Goal: Check status: Check status

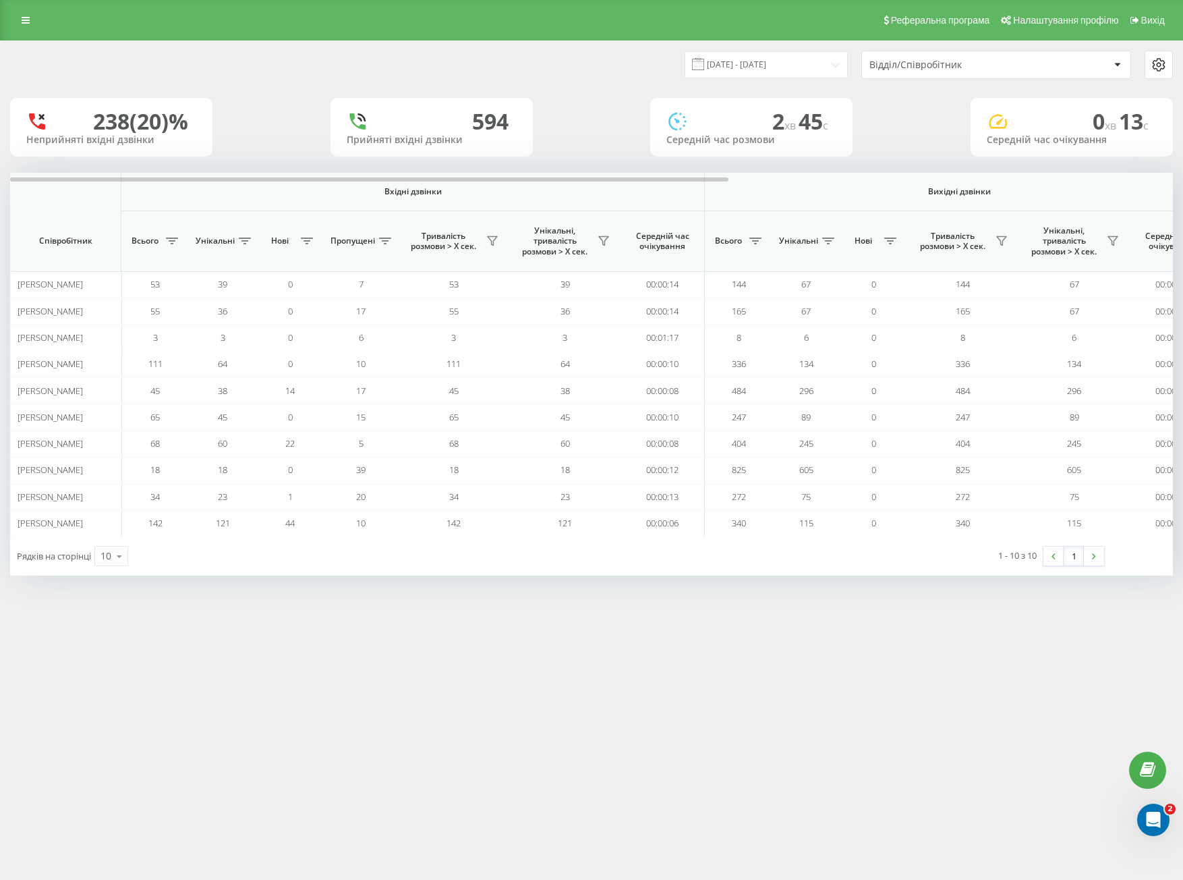
click at [961, 65] on div "Відділ/Співробітник" at bounding box center [950, 64] width 161 height 11
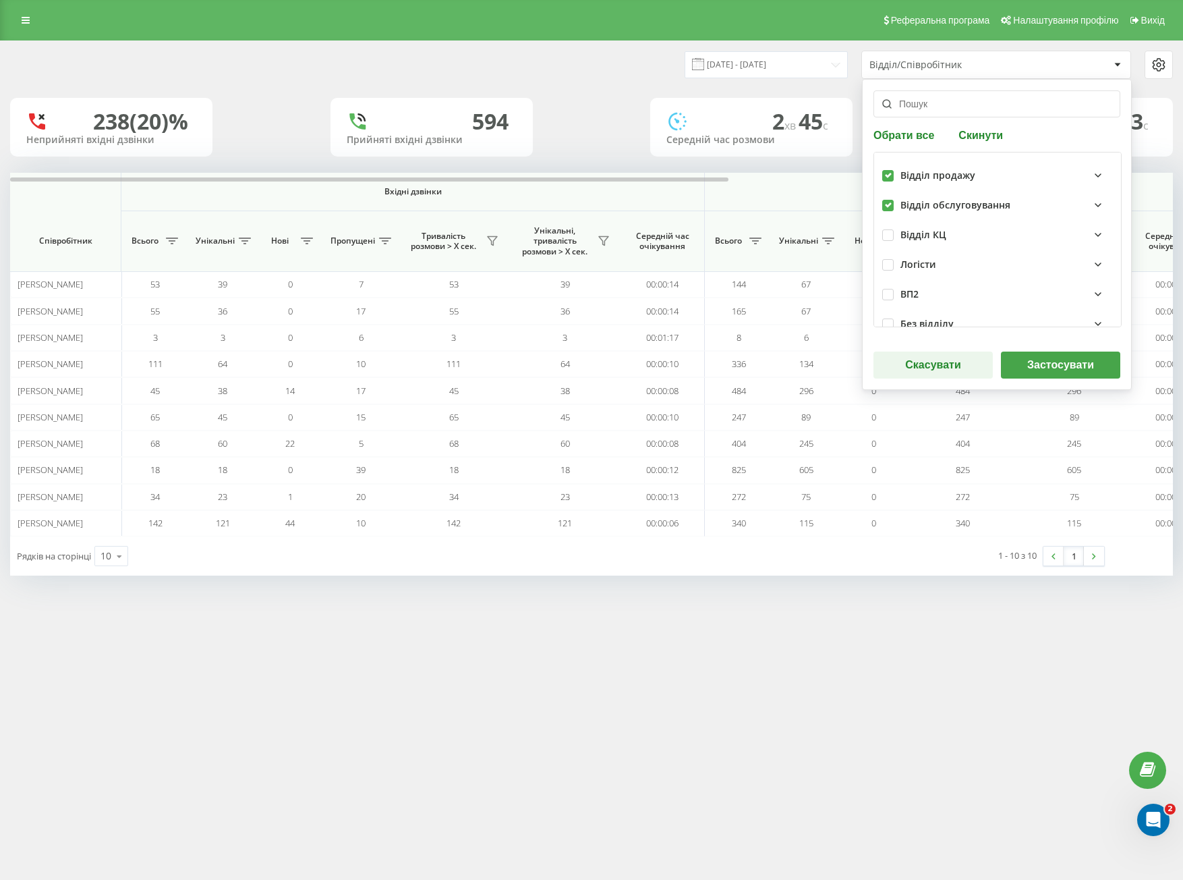
click at [1048, 368] on button "Застосувати" at bounding box center [1060, 365] width 119 height 27
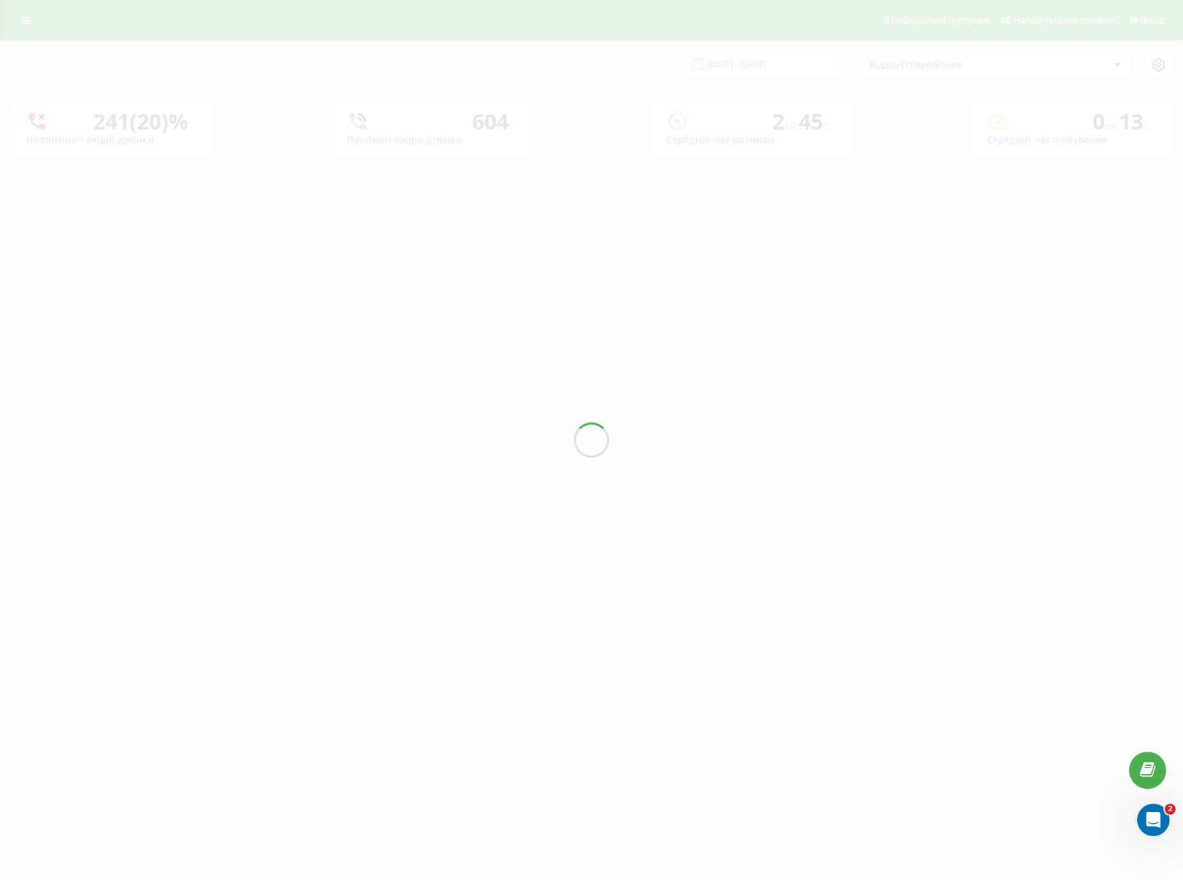
click at [752, 65] on div at bounding box center [591, 440] width 1183 height 880
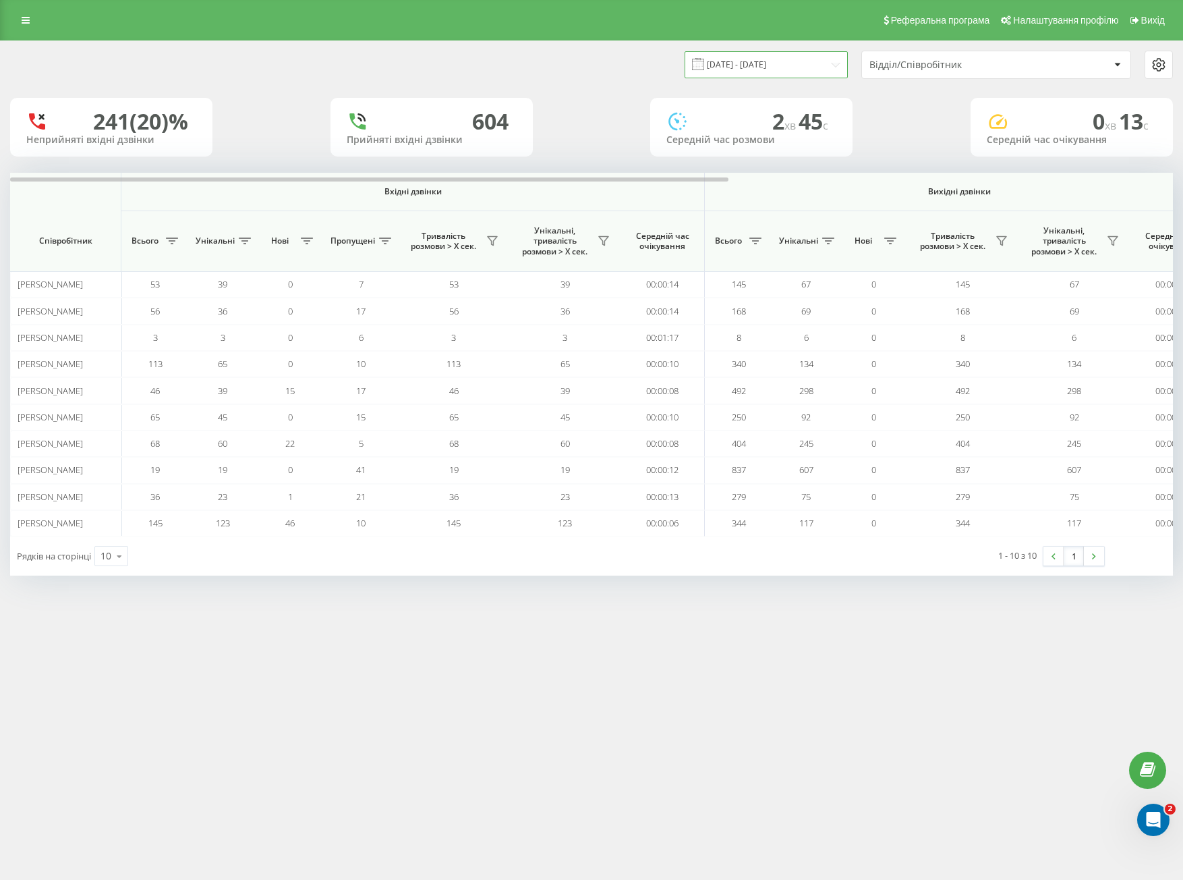
click at [752, 65] on input "[DATE] - [DATE]" at bounding box center [766, 64] width 163 height 26
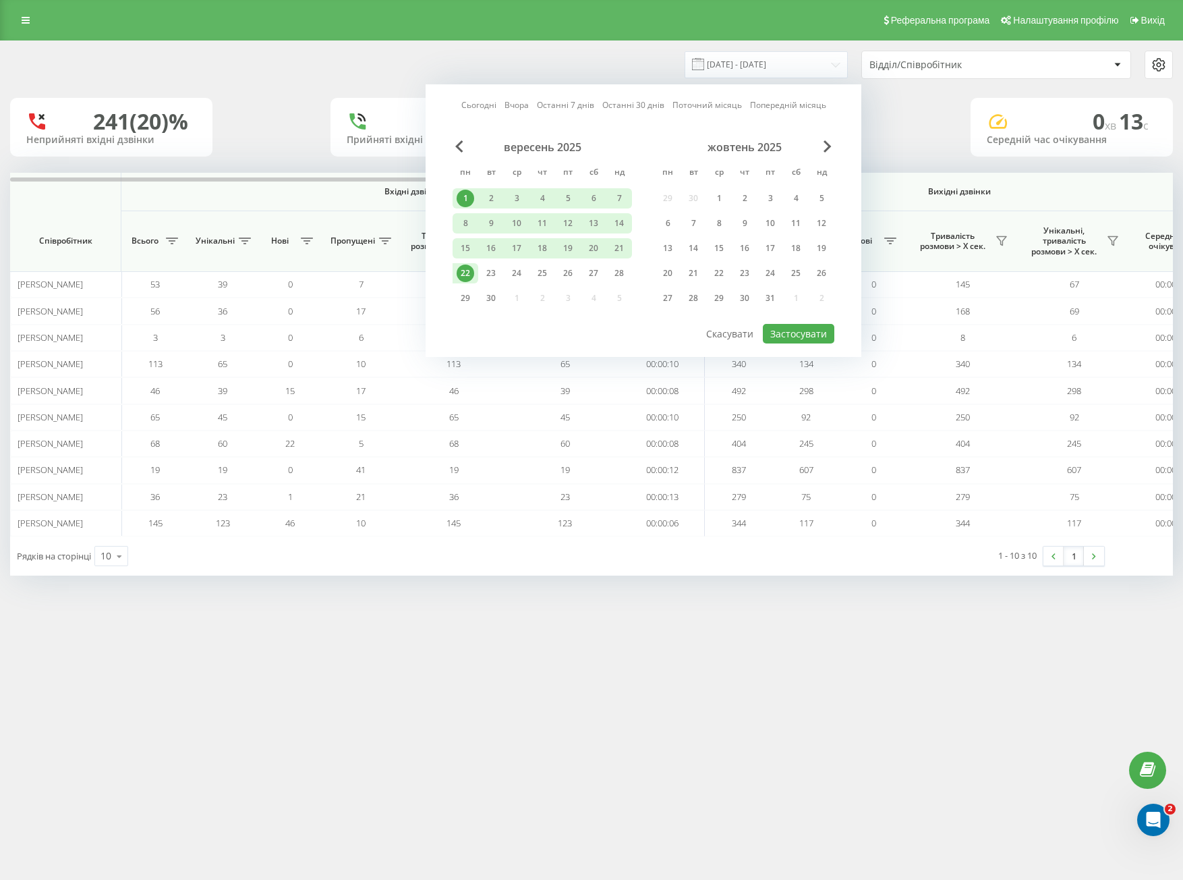
click at [455, 272] on div "22" at bounding box center [466, 273] width 26 height 20
click at [785, 335] on button "Застосувати" at bounding box center [799, 334] width 72 height 20
type input "[DATE] - [DATE]"
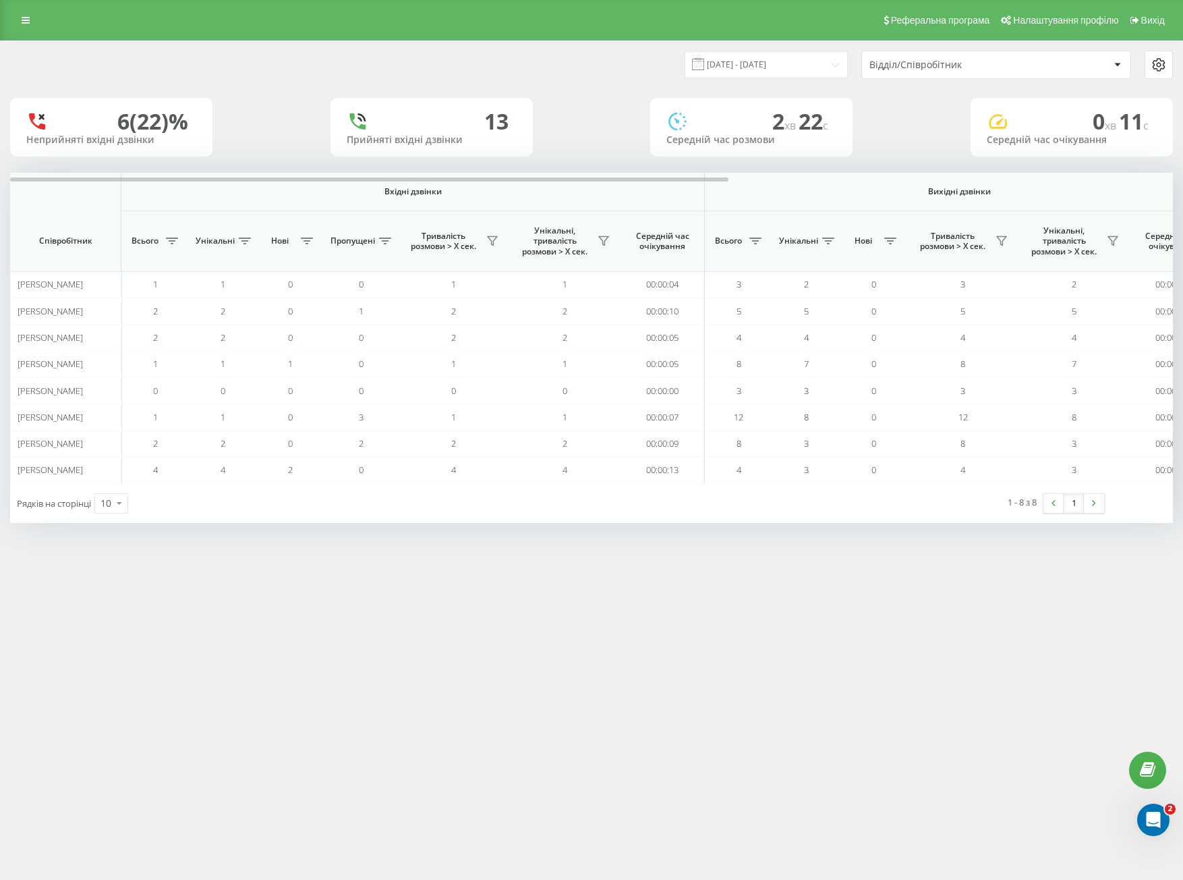
click at [930, 76] on div "Відділ/Співробітник" at bounding box center [996, 64] width 269 height 27
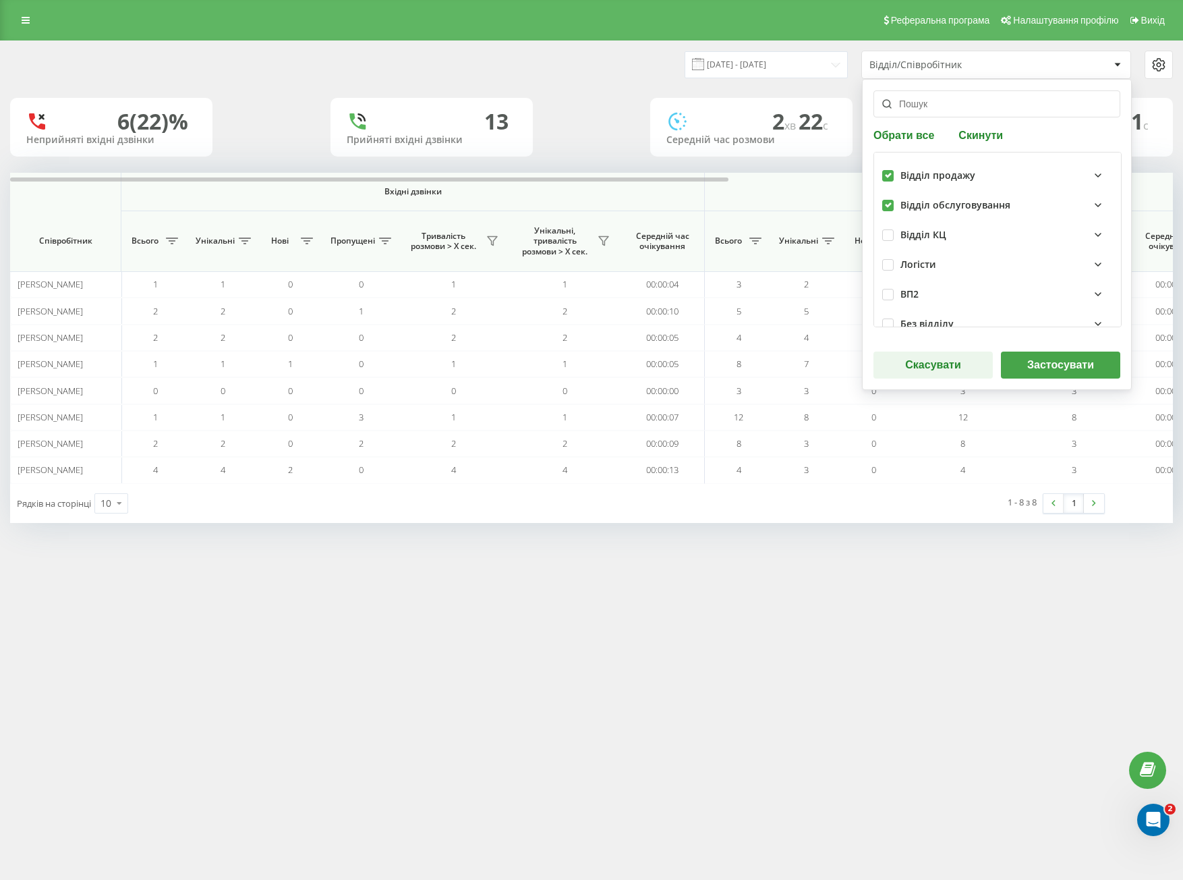
click at [1034, 352] on button "Застосувати" at bounding box center [1060, 365] width 119 height 27
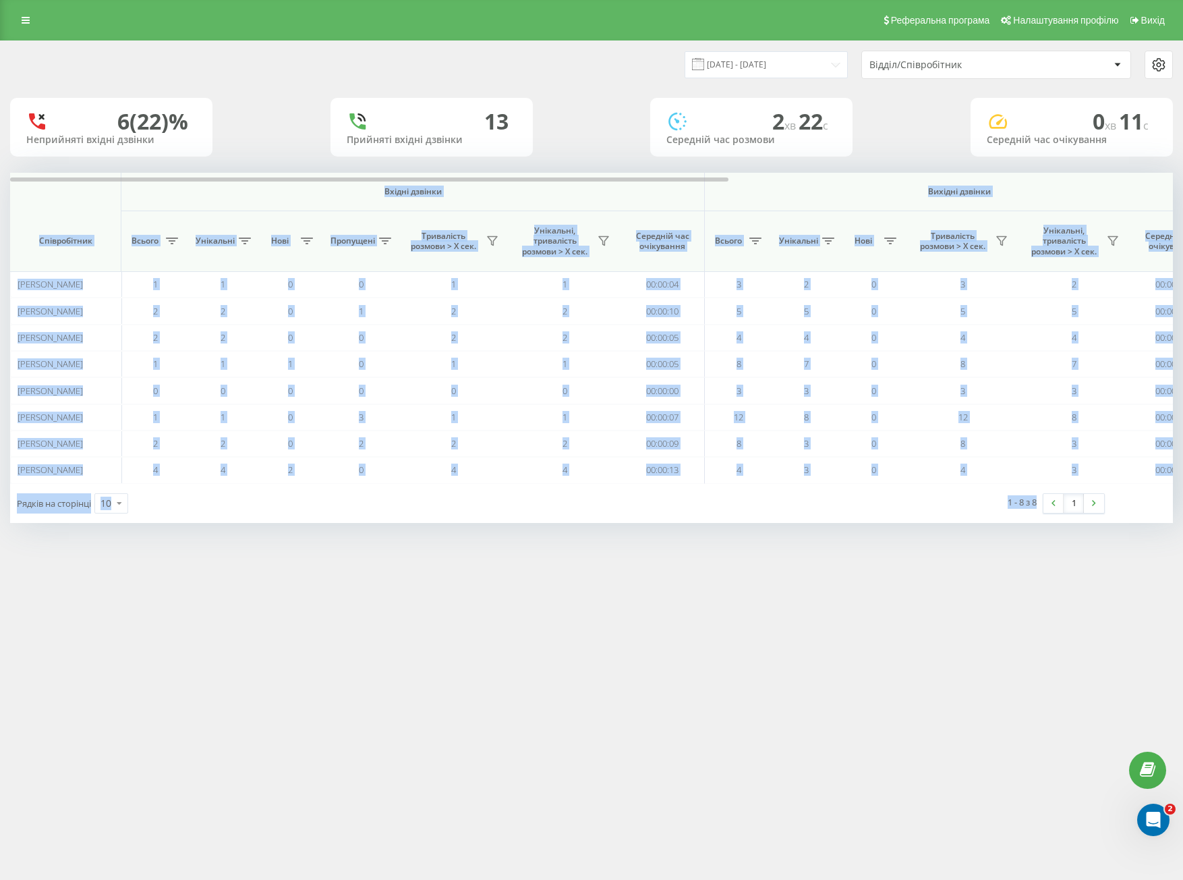
drag, startPoint x: 55, startPoint y: 193, endPoint x: 1017, endPoint y: 509, distance: 1012.2
click at [1015, 534] on div "[DATE] - [DATE] Відділ/Співробітник 6 (22)% Неприйняті вхідні дзвінки 13 Прийня…" at bounding box center [591, 294] width 1183 height 509
copy div "Loremi dolorsi Ametcon adipisc Eli seddoei Temporincidi Utlabo Etdolorem Aliq E…"
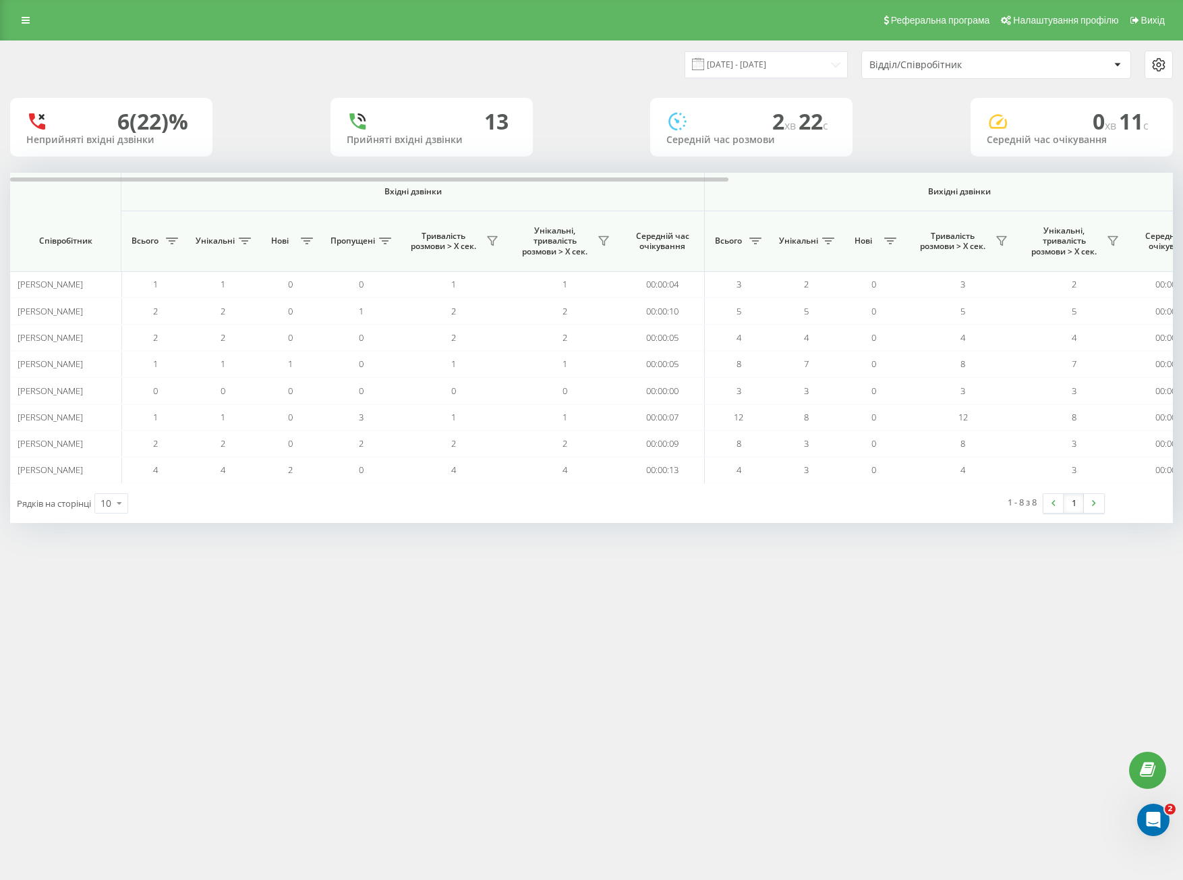
click at [972, 59] on div "Відділ/Співробітник" at bounding box center [950, 64] width 161 height 11
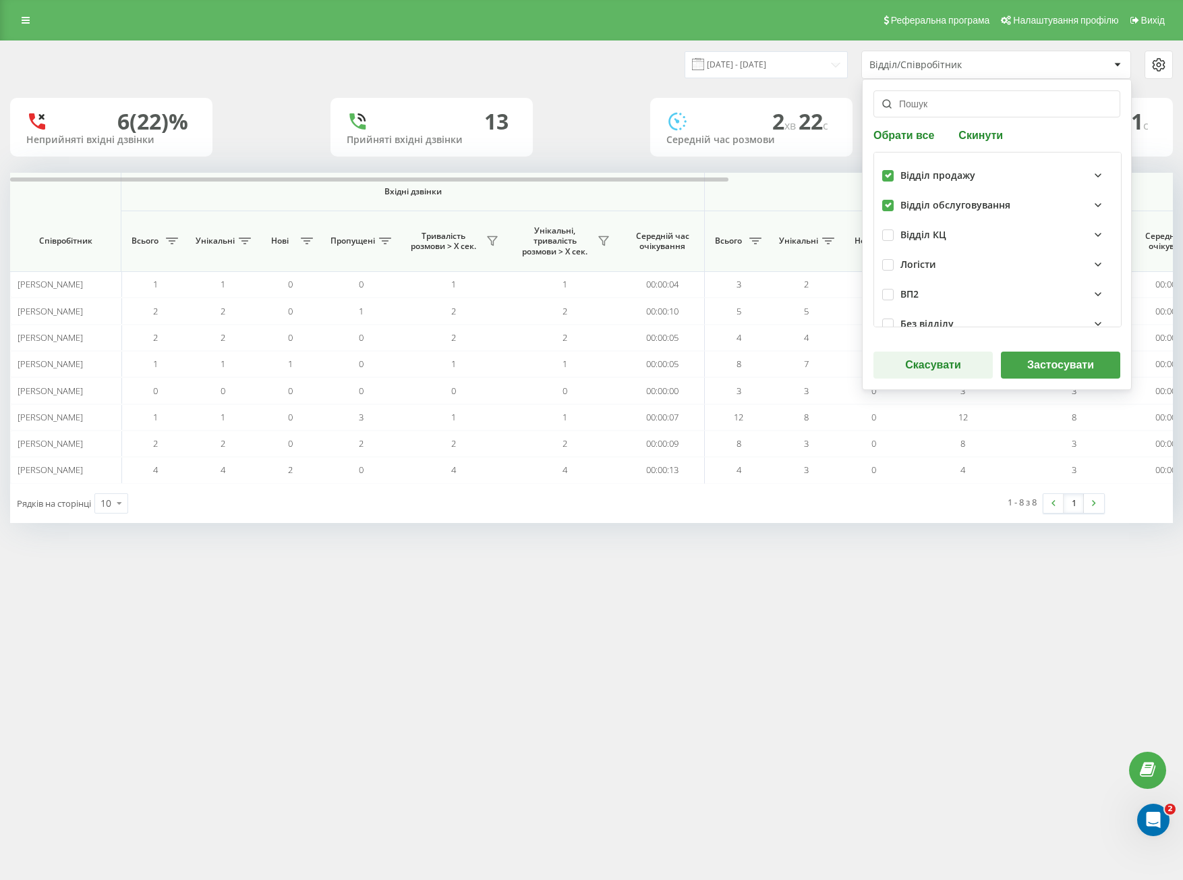
click at [1024, 370] on button "Застосувати" at bounding box center [1060, 365] width 119 height 27
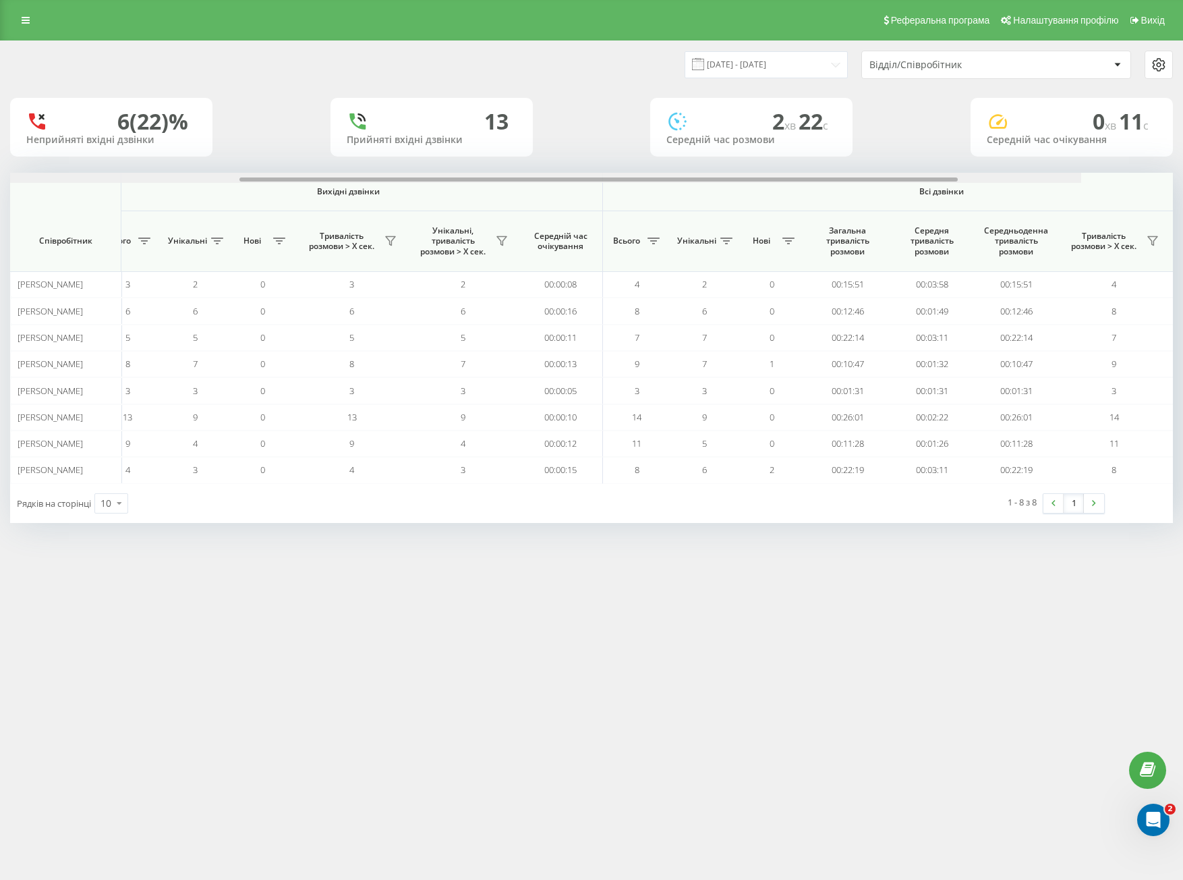
scroll to position [0, 719]
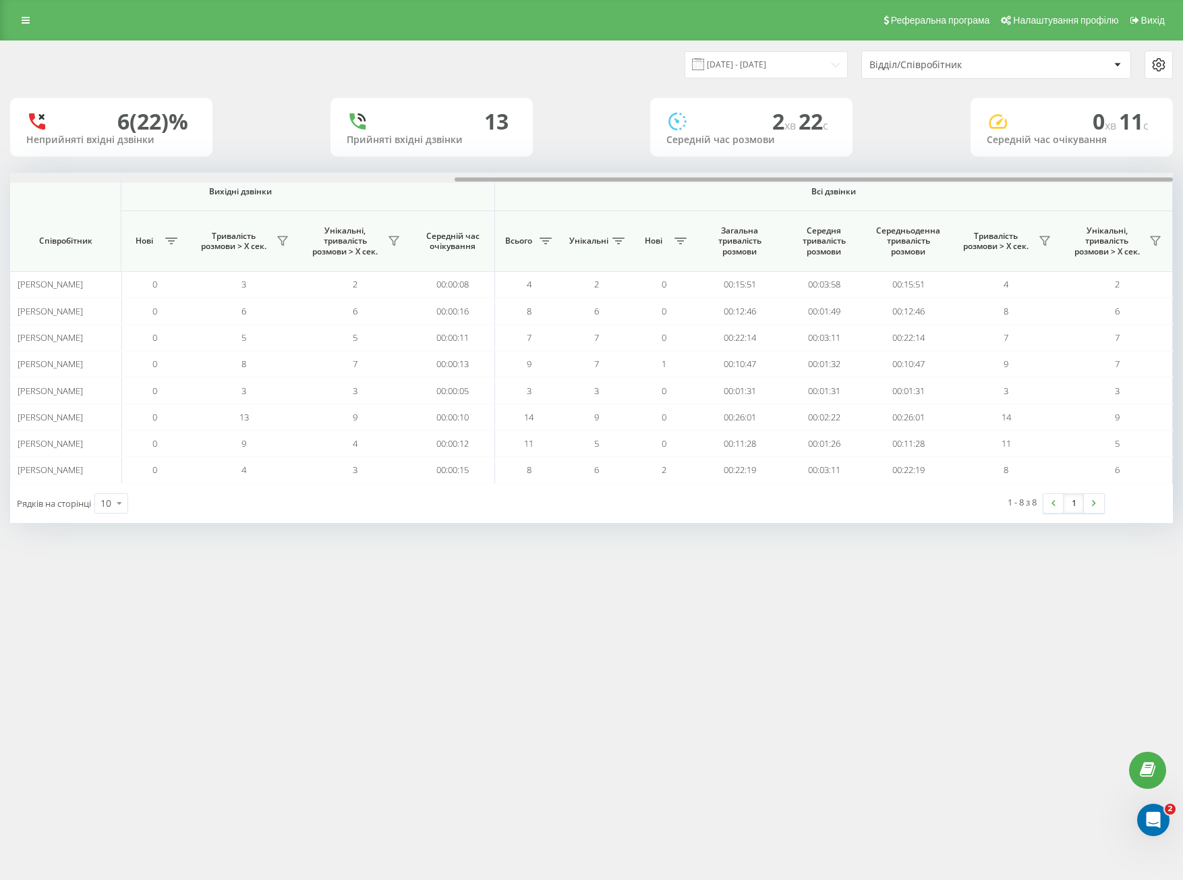
drag, startPoint x: 489, startPoint y: 177, endPoint x: 990, endPoint y: 186, distance: 500.7
click at [990, 186] on div "Вхідні дзвінки Вихідні дзвінки Всі дзвінки Співробітник Всього Унікальні Нові П…" at bounding box center [591, 328] width 1163 height 310
click at [953, 67] on div "Відділ/Співробітник" at bounding box center [950, 64] width 161 height 11
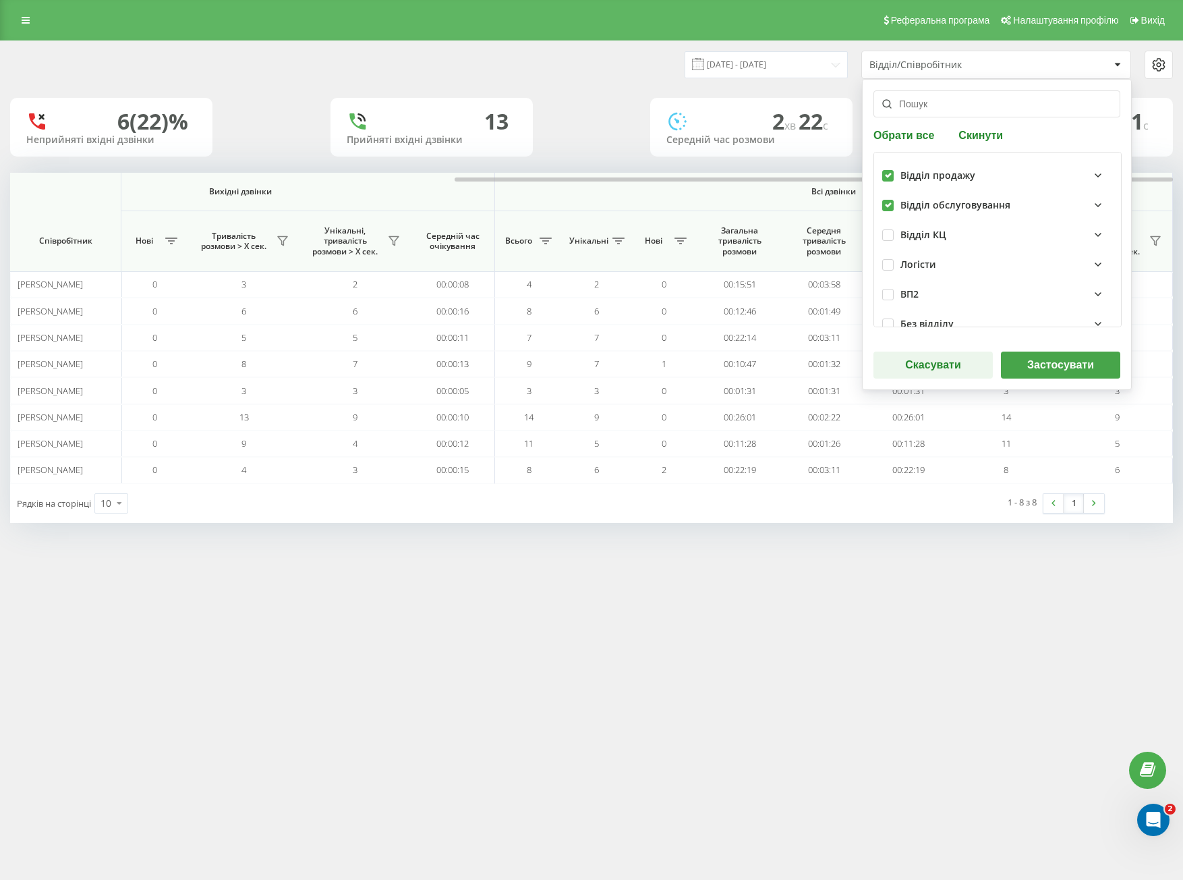
click at [1067, 364] on button "Застосувати" at bounding box center [1060, 365] width 119 height 27
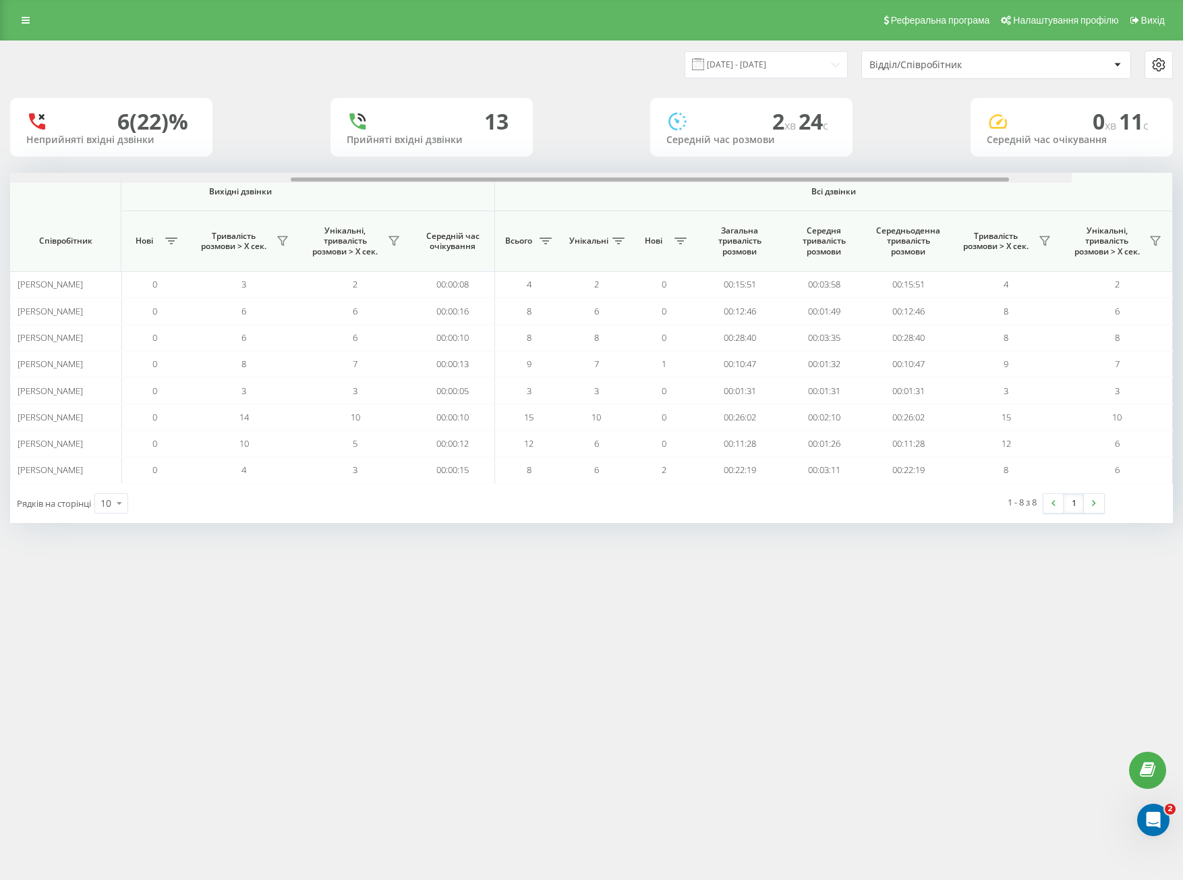
drag, startPoint x: 175, startPoint y: 179, endPoint x: 885, endPoint y: 190, distance: 709.2
click at [885, 190] on div "Вхідні дзвінки Вихідні дзвінки Всі дзвінки Співробітник Всього Унікальні Нові П…" at bounding box center [591, 328] width 1163 height 310
